Goal: Submit feedback/report problem: Contribute content

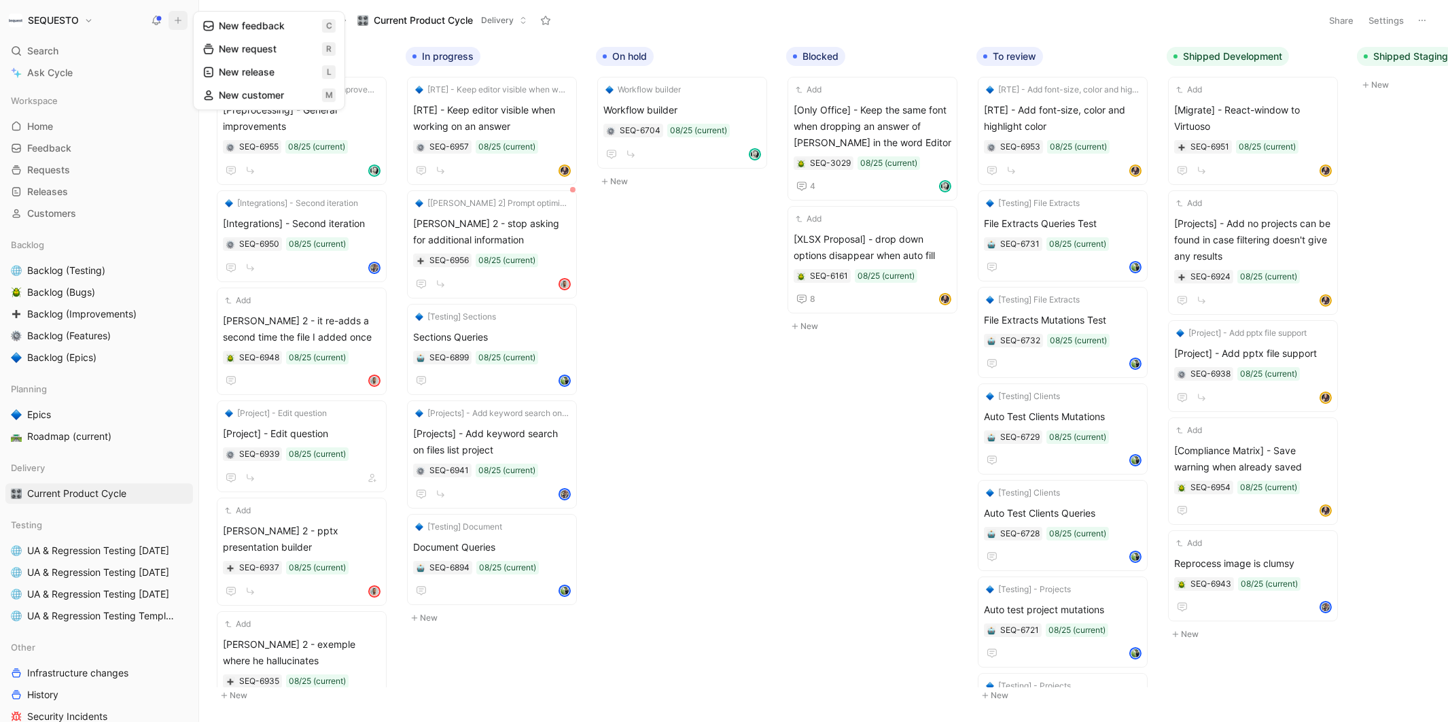
click at [259, 26] on button "New feedback c" at bounding box center [268, 25] width 145 height 23
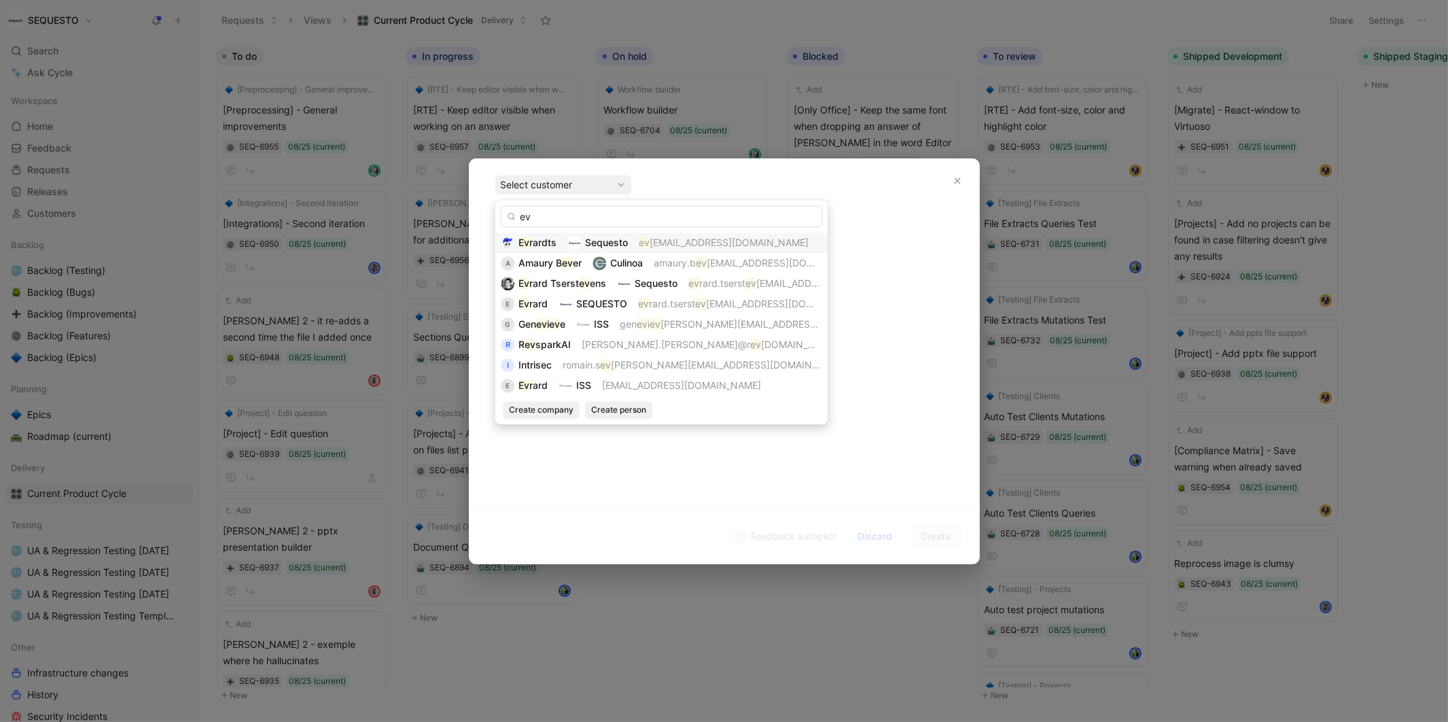
type input "ev"
click at [558, 238] on div "Ev rardts Sequesto ev [EMAIL_ADDRESS][DOMAIN_NAME]" at bounding box center [661, 242] width 321 height 16
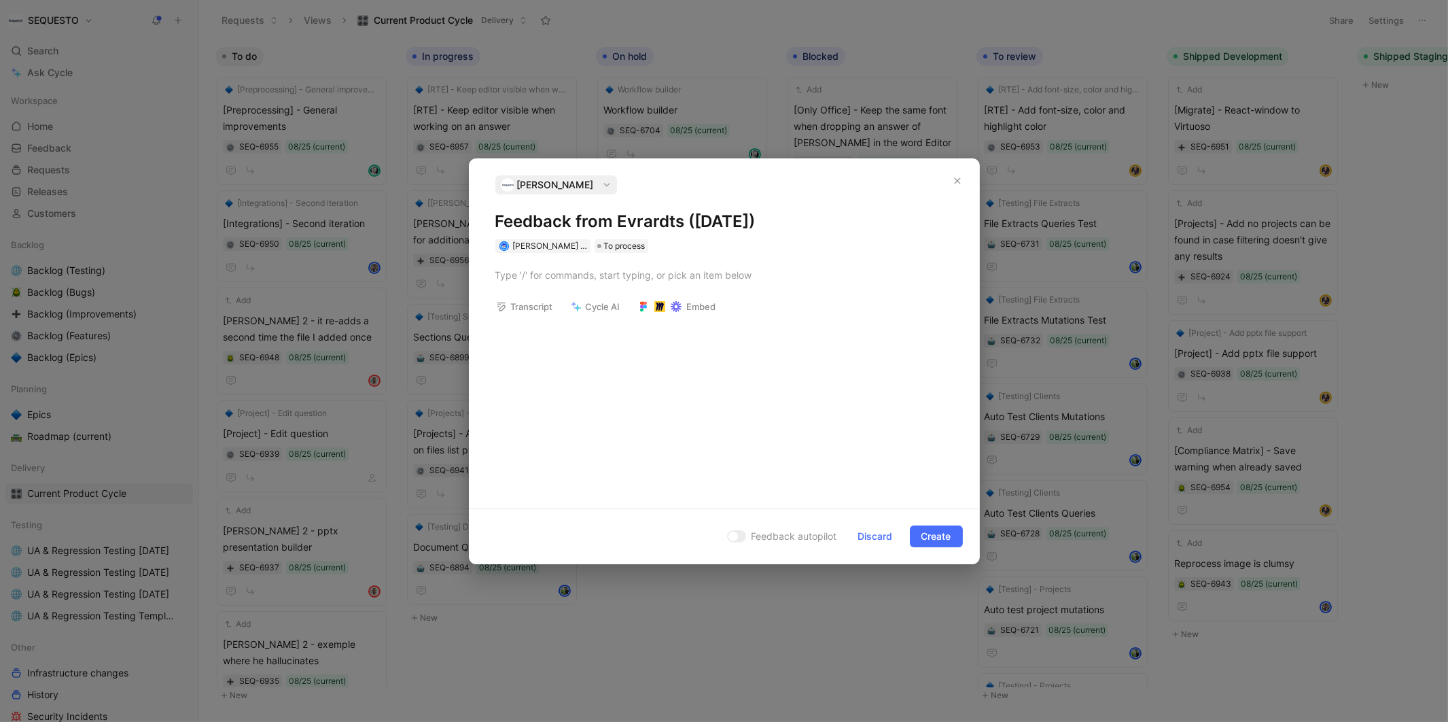
click at [538, 215] on h1 "Feedback from Evrardts ([DATE])" at bounding box center [724, 222] width 458 height 22
click at [538, 220] on h1 "ID MEdical" at bounding box center [724, 222] width 458 height 22
click at [563, 275] on div at bounding box center [724, 275] width 458 height 14
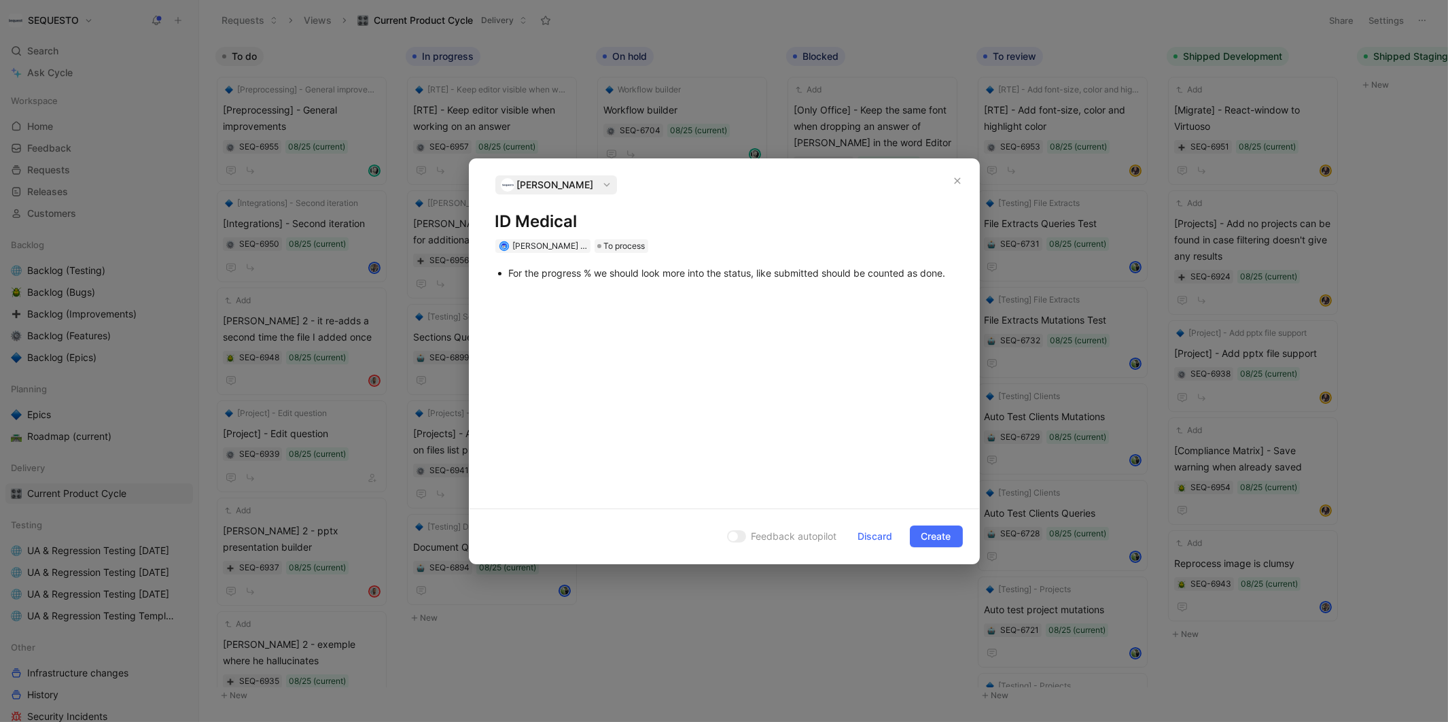
click at [559, 280] on div "For the progress % we should look more into the status, like submitted should b…" at bounding box center [731, 273] width 445 height 14
